Goal: Check status: Check status

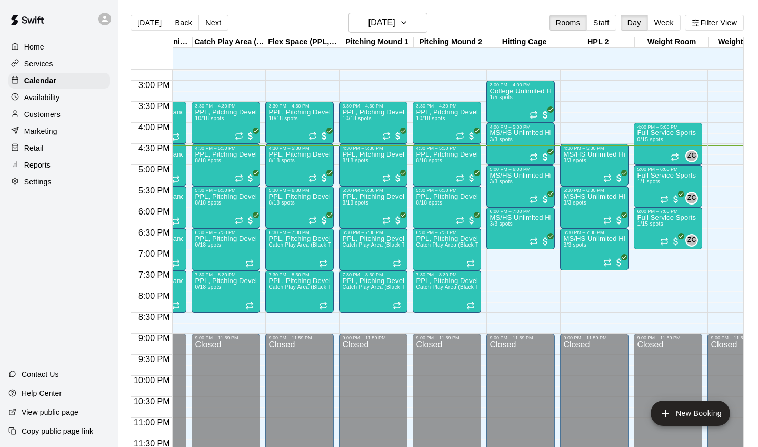
scroll to position [620, 63]
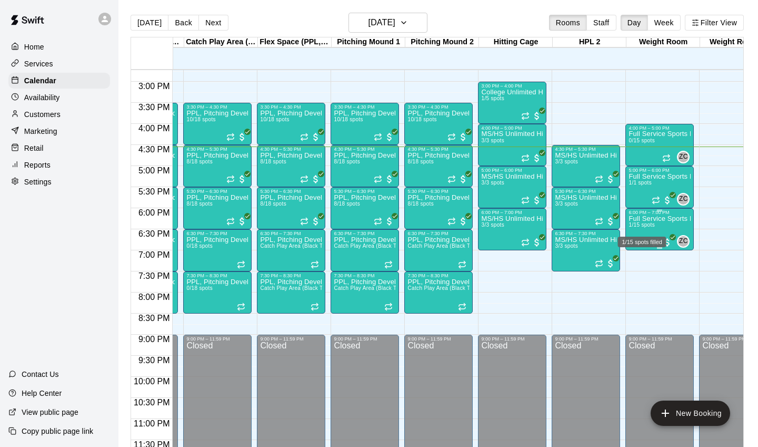
click at [647, 228] on span "1/15 spots" at bounding box center [642, 225] width 26 height 6
click at [642, 259] on img "edit" at bounding box center [640, 258] width 12 height 12
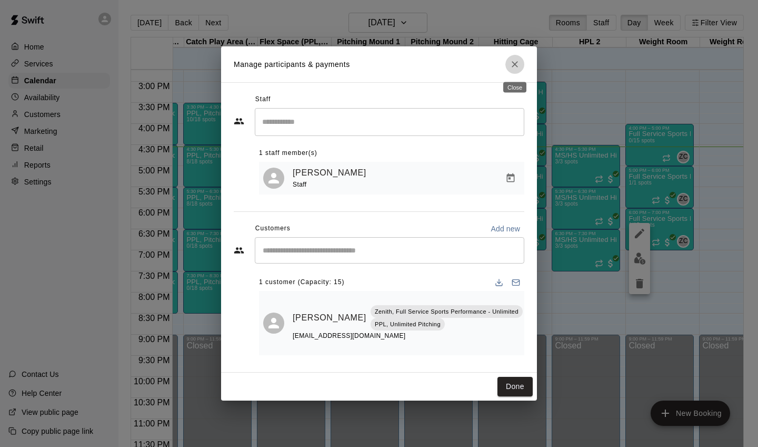
click at [511, 65] on icon "Close" at bounding box center [515, 64] width 11 height 11
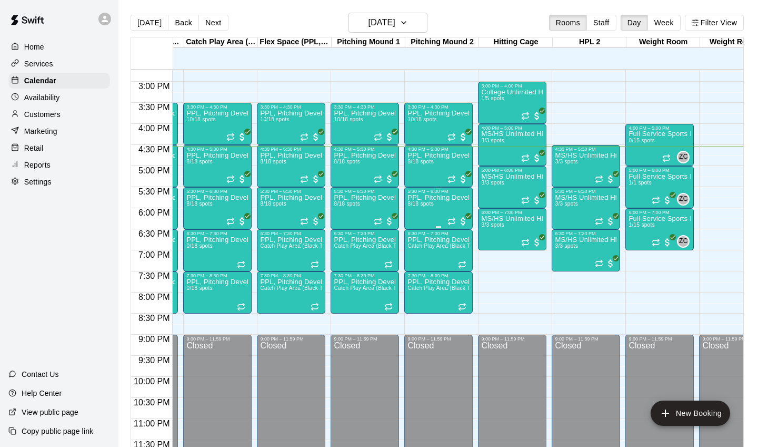
click at [428, 203] on span "8/18 spots" at bounding box center [421, 204] width 26 height 6
click at [417, 234] on img "edit" at bounding box center [419, 237] width 12 height 12
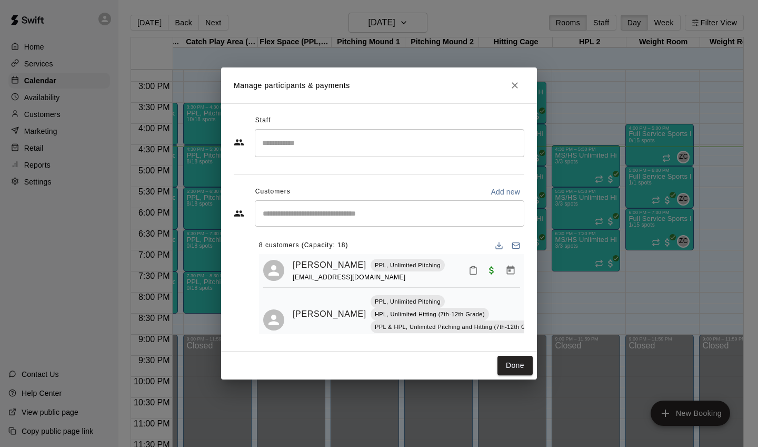
scroll to position [0, 0]
click at [519, 89] on icon "Close" at bounding box center [515, 85] width 11 height 11
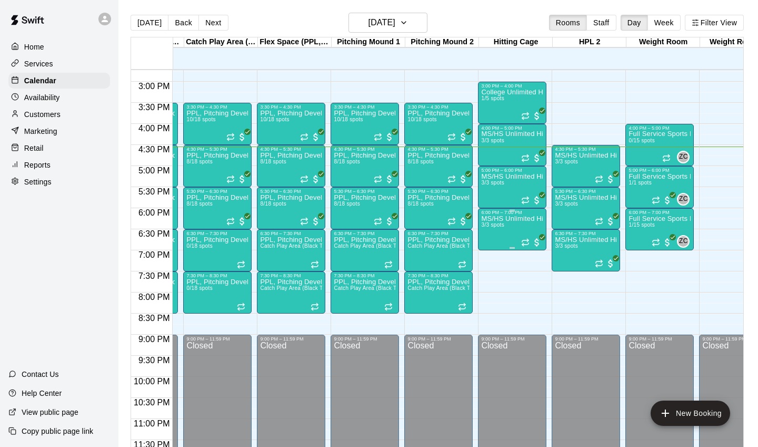
click at [510, 228] on div "MS/HS Unlimited Hitting 3/3 spots" at bounding box center [512, 438] width 62 height 447
click at [491, 243] on button "edit" at bounding box center [492, 251] width 21 height 21
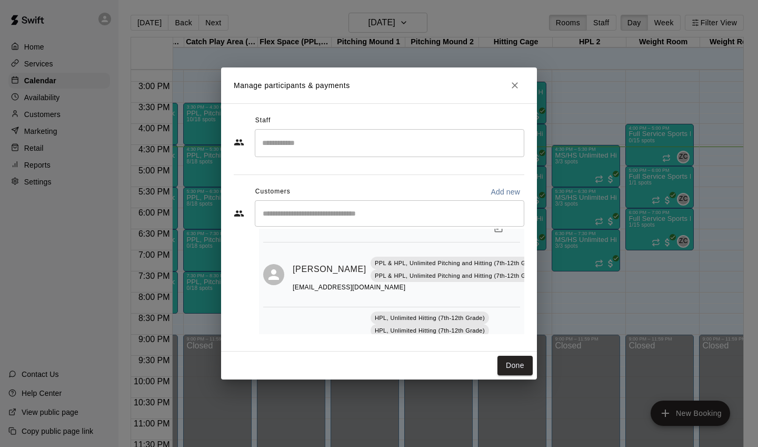
scroll to position [70, 0]
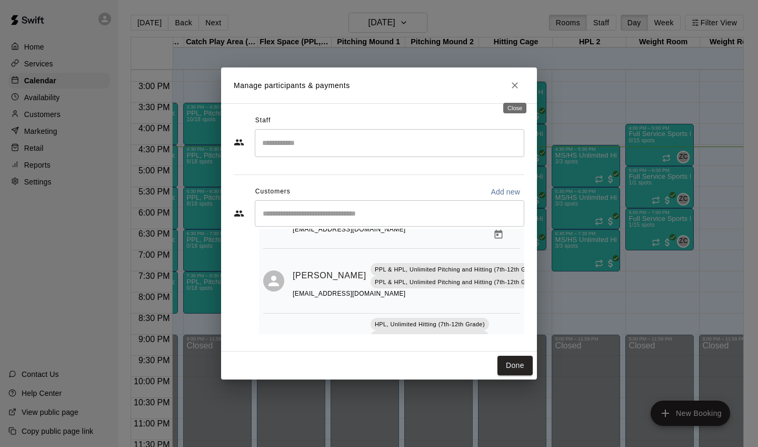
click at [515, 88] on icon "Close" at bounding box center [515, 85] width 11 height 11
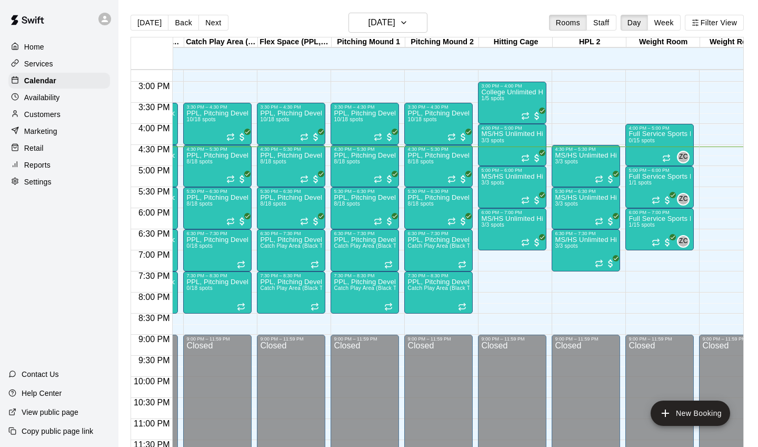
click at [515, 88] on div "3:00 PM – 4:00 PM" at bounding box center [512, 85] width 62 height 5
click at [515, 88] on div at bounding box center [379, 223] width 758 height 447
click at [515, 88] on div "3:00 PM – 4:00 PM" at bounding box center [512, 85] width 62 height 5
click at [515, 88] on div at bounding box center [379, 223] width 758 height 447
click at [515, 88] on div "3:00 PM – 4:00 PM" at bounding box center [512, 85] width 62 height 5
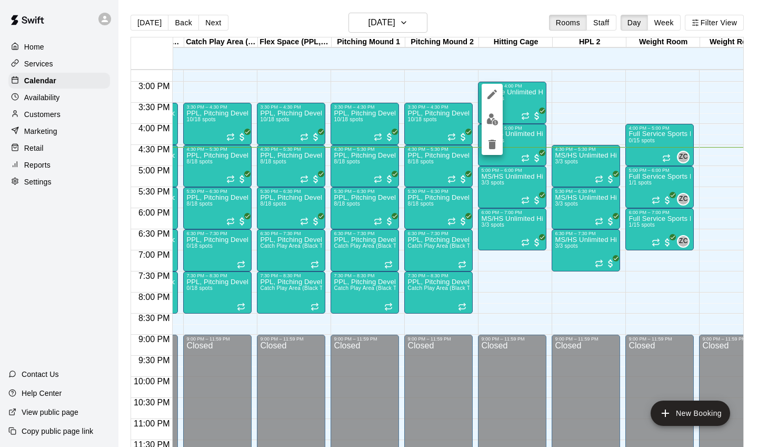
click at [515, 88] on div at bounding box center [379, 223] width 758 height 447
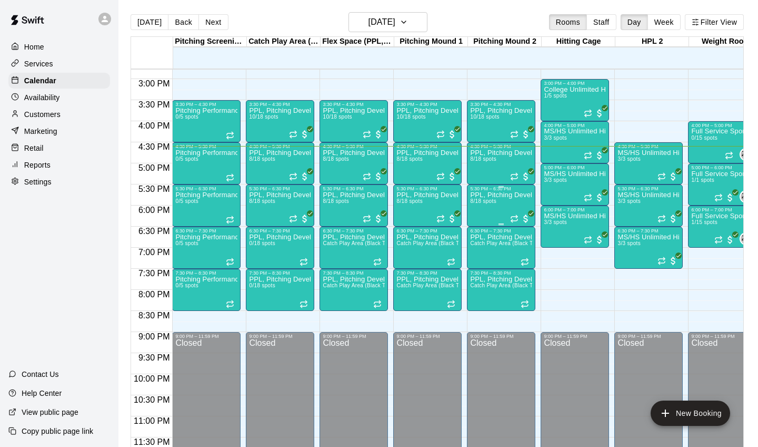
scroll to position [0, 0]
click at [262, 198] on div "PPL, Pitching Development Session 8/18 spots" at bounding box center [280, 414] width 62 height 447
click at [264, 227] on img "edit" at bounding box center [260, 227] width 12 height 12
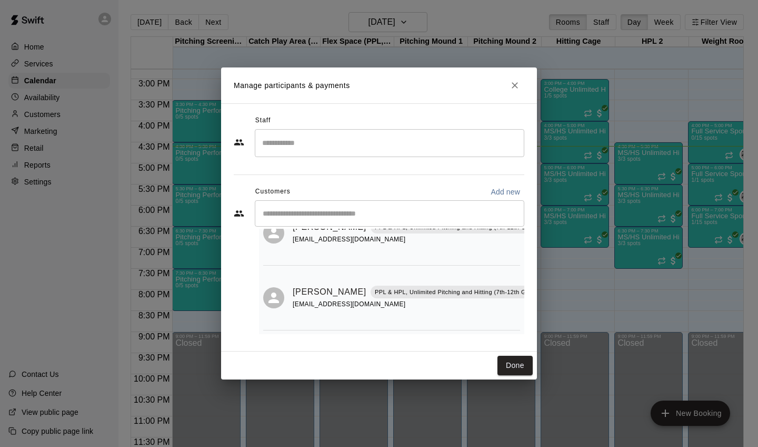
scroll to position [353, 0]
click at [515, 83] on icon "Close" at bounding box center [515, 85] width 11 height 11
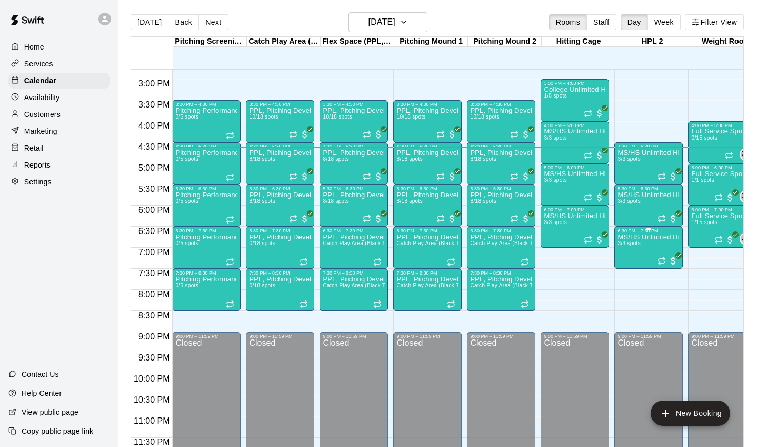
click at [624, 271] on img "edit" at bounding box center [629, 269] width 12 height 12
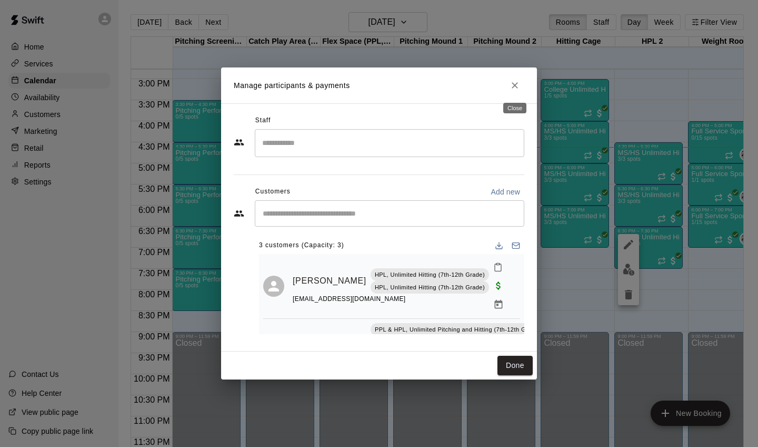
click at [514, 84] on icon "Close" at bounding box center [515, 85] width 6 height 6
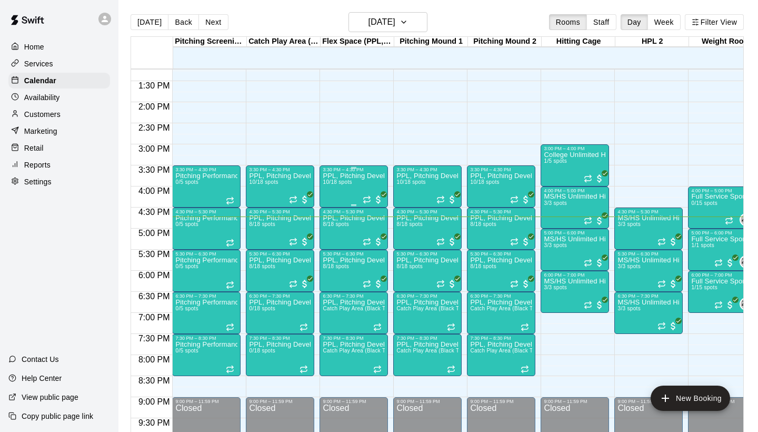
scroll to position [558, 0]
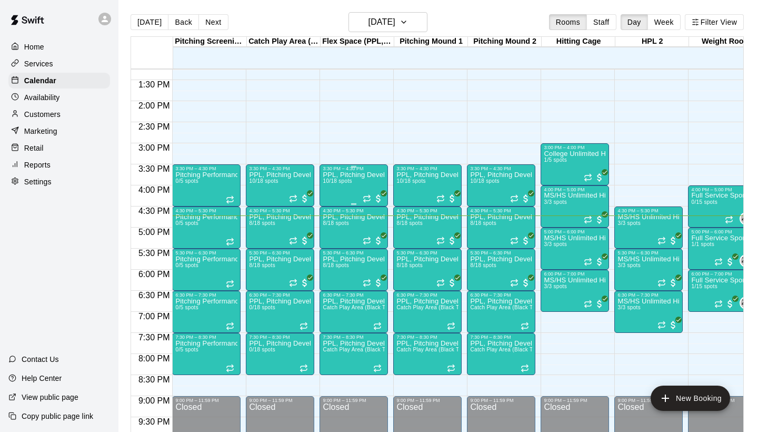
click at [344, 199] on div "PPL, Pitching Development Session 10/18 spots" at bounding box center [354, 387] width 62 height 432
click at [338, 216] on button "edit" at bounding box center [333, 208] width 21 height 21
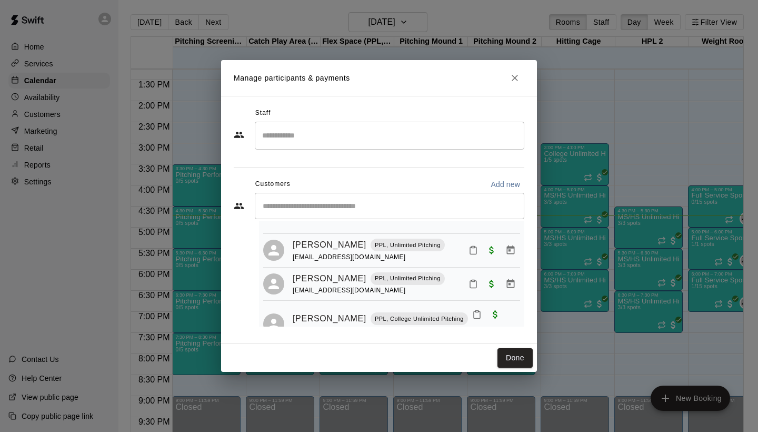
scroll to position [364, 0]
click at [517, 82] on icon "Close" at bounding box center [515, 78] width 11 height 11
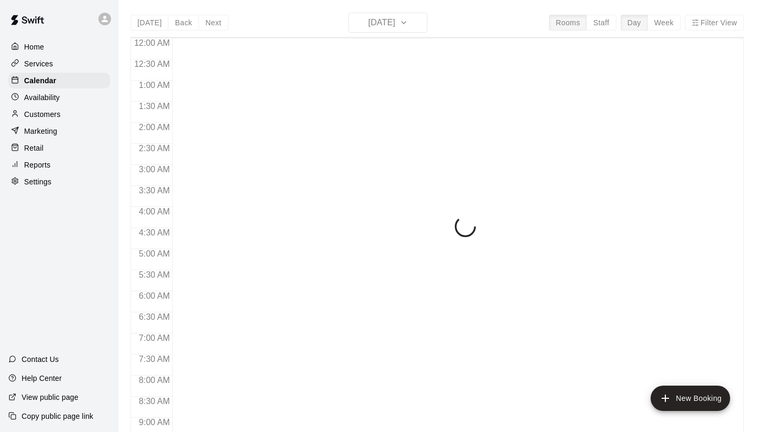
scroll to position [606, 0]
